Goal: Find specific page/section: Find specific page/section

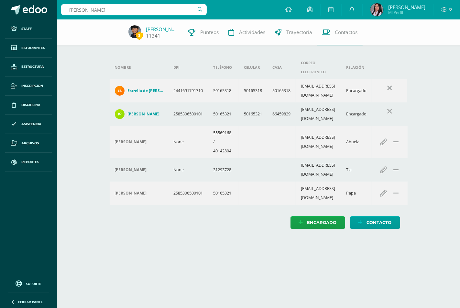
type input "valentina arzú"
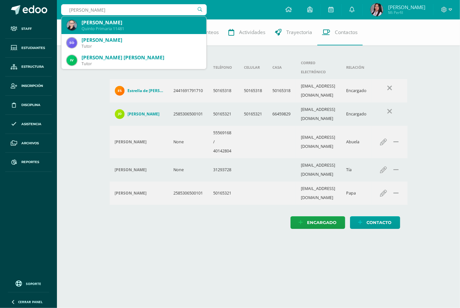
click at [173, 27] on div "Quinto Primaria 11481" at bounding box center [142, 29] width 120 height 6
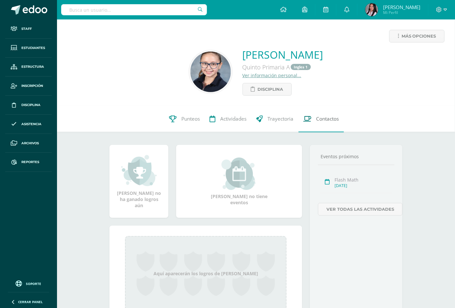
click at [314, 118] on link "Contactos" at bounding box center [320, 119] width 45 height 26
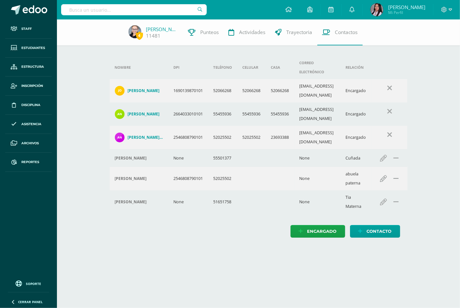
click at [131, 11] on input "text" at bounding box center [134, 9] width 146 height 11
type input "rigoberto velasco"
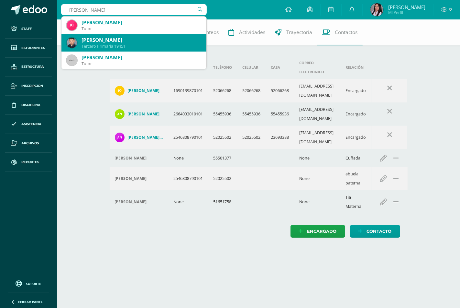
click at [124, 49] on div "Rigoberto Velasco Alvarado Tercero Primaria 19451" at bounding box center [134, 42] width 135 height 17
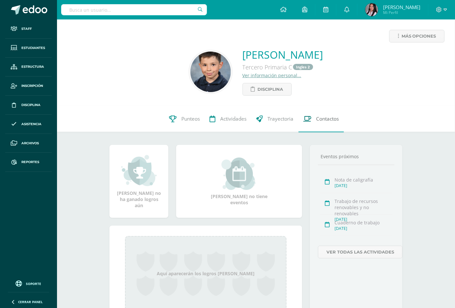
click at [315, 115] on link "Contactos" at bounding box center [320, 119] width 45 height 26
